Goal: Information Seeking & Learning: Learn about a topic

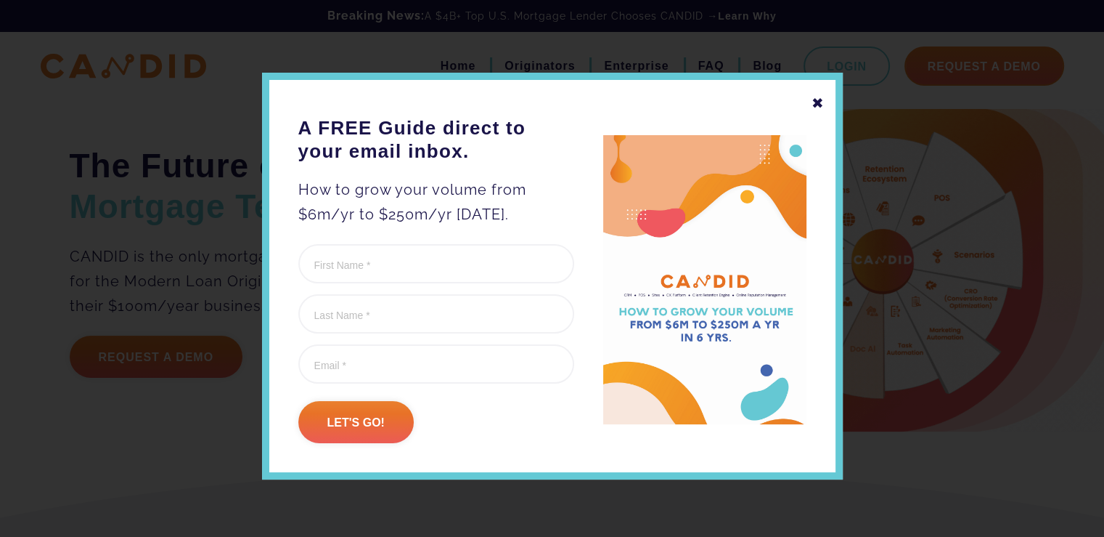
click at [818, 102] on div "✖" at bounding box center [818, 103] width 13 height 25
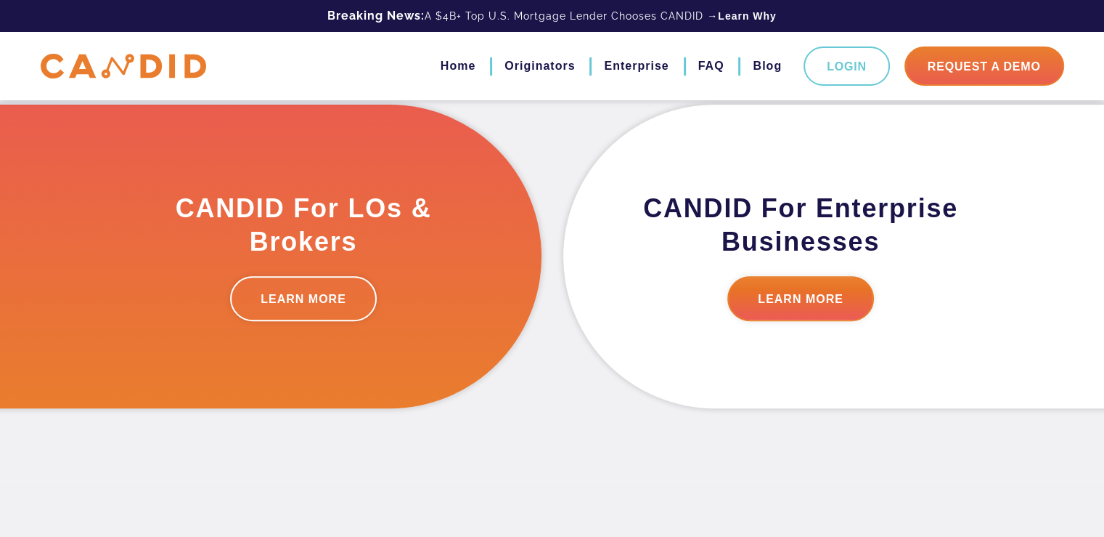
scroll to position [481, 0]
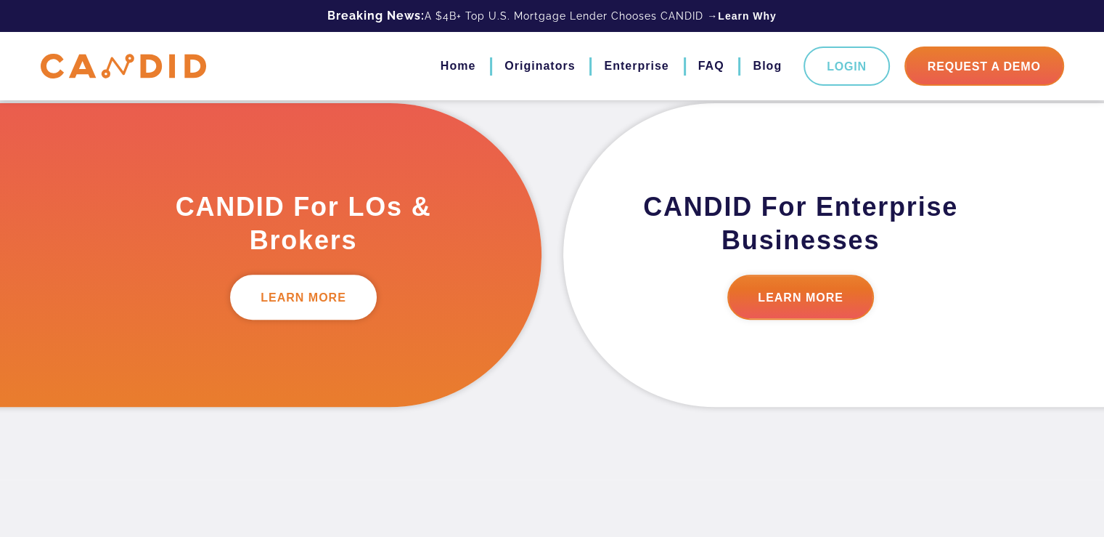
click at [333, 290] on link "LEARN MORE" at bounding box center [303, 296] width 147 height 45
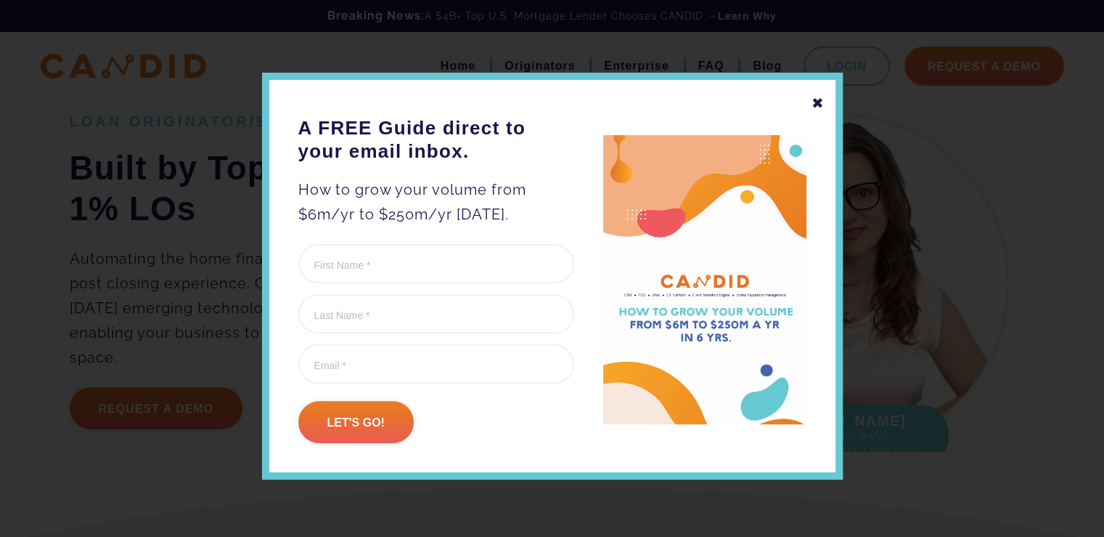
click at [805, 108] on div "✖ A FREE Guide direct to your email inbox. How to grow your volume from $6m/yr …" at bounding box center [552, 276] width 581 height 407
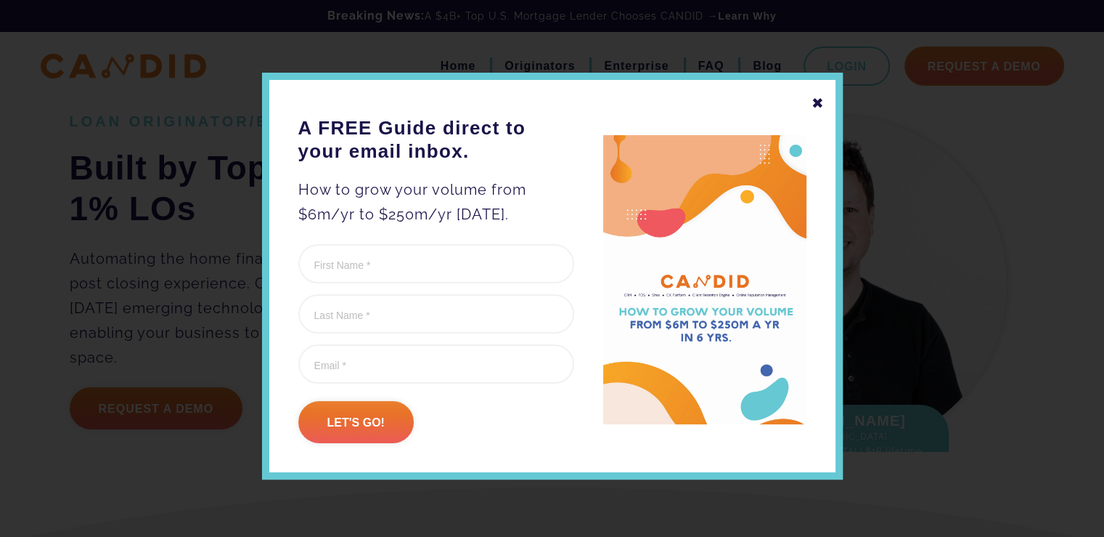
click at [816, 95] on div "✖" at bounding box center [818, 103] width 13 height 25
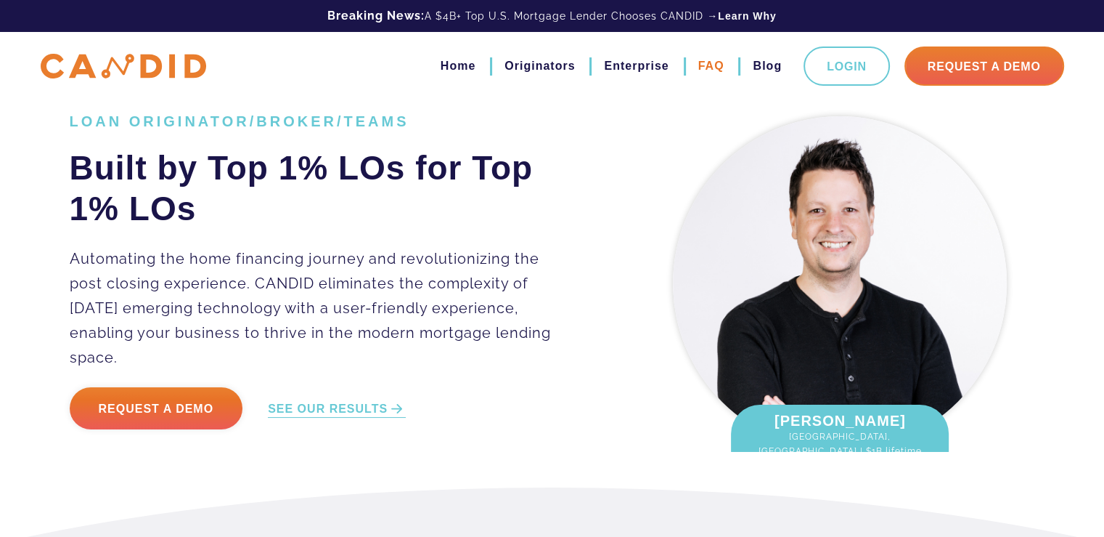
click at [715, 63] on link "FAQ" at bounding box center [712, 66] width 26 height 25
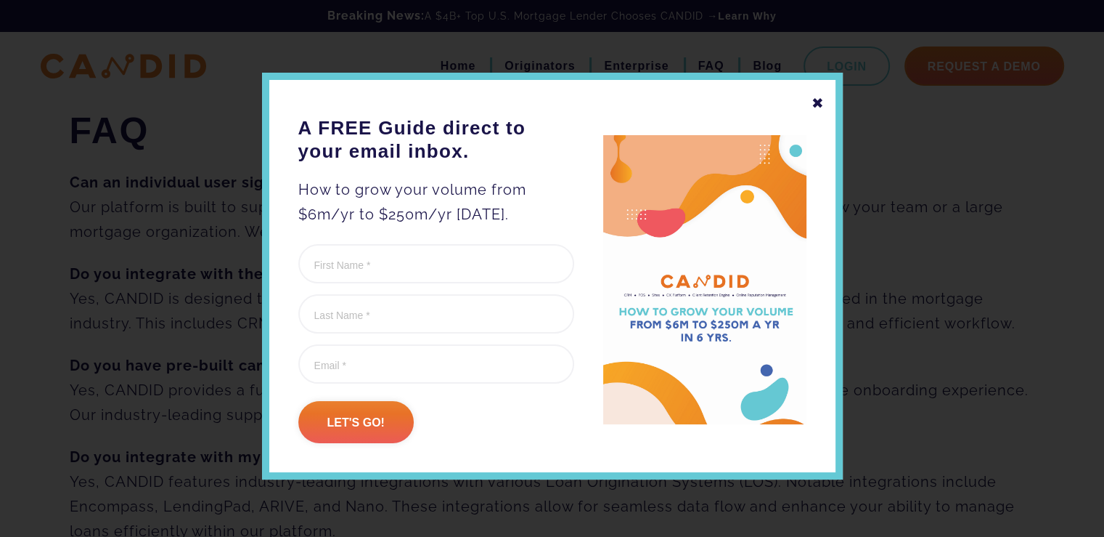
click at [812, 102] on div "✖" at bounding box center [818, 103] width 13 height 25
